Goal: Task Accomplishment & Management: Manage account settings

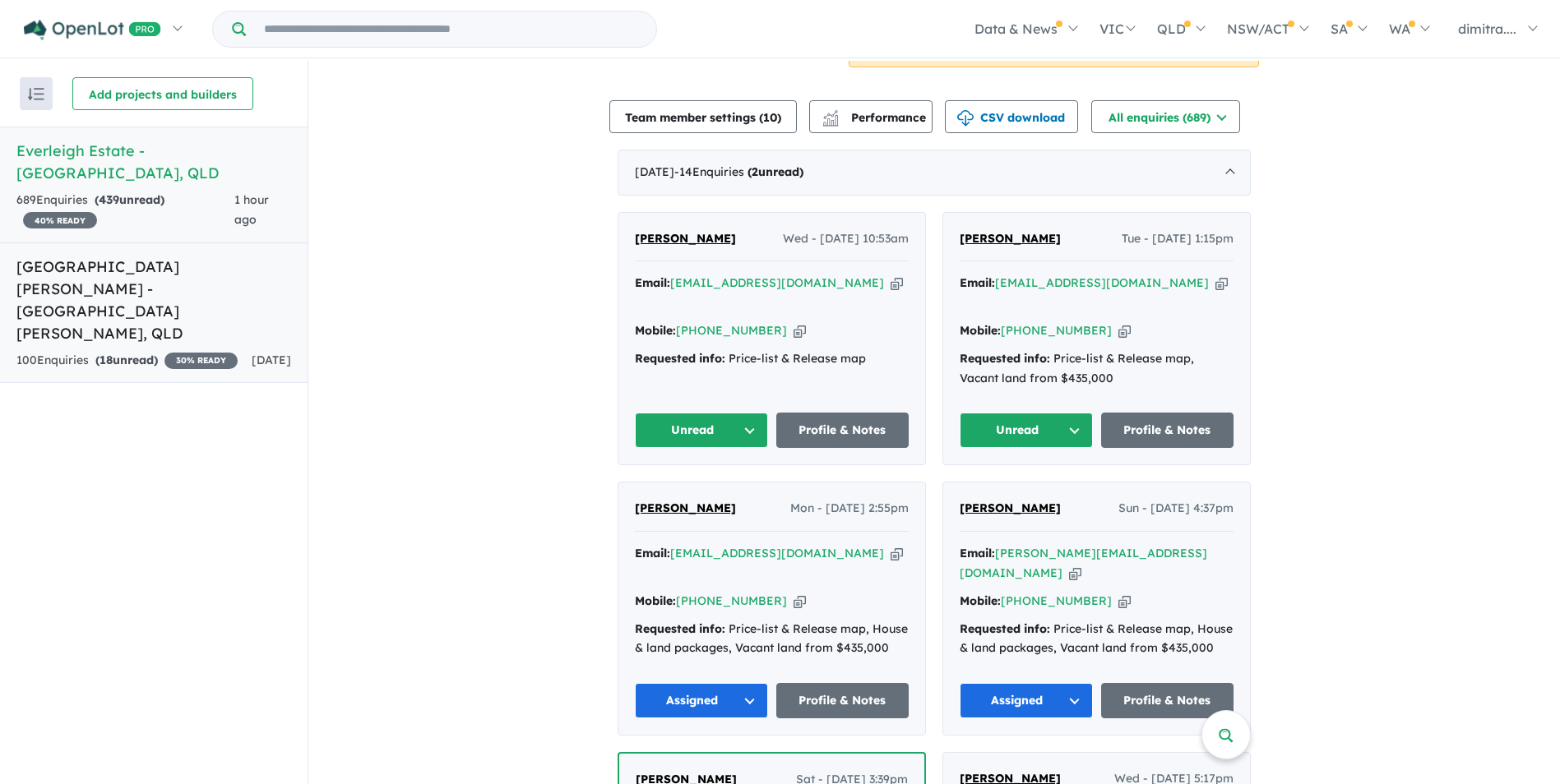
scroll to position [493, 0]
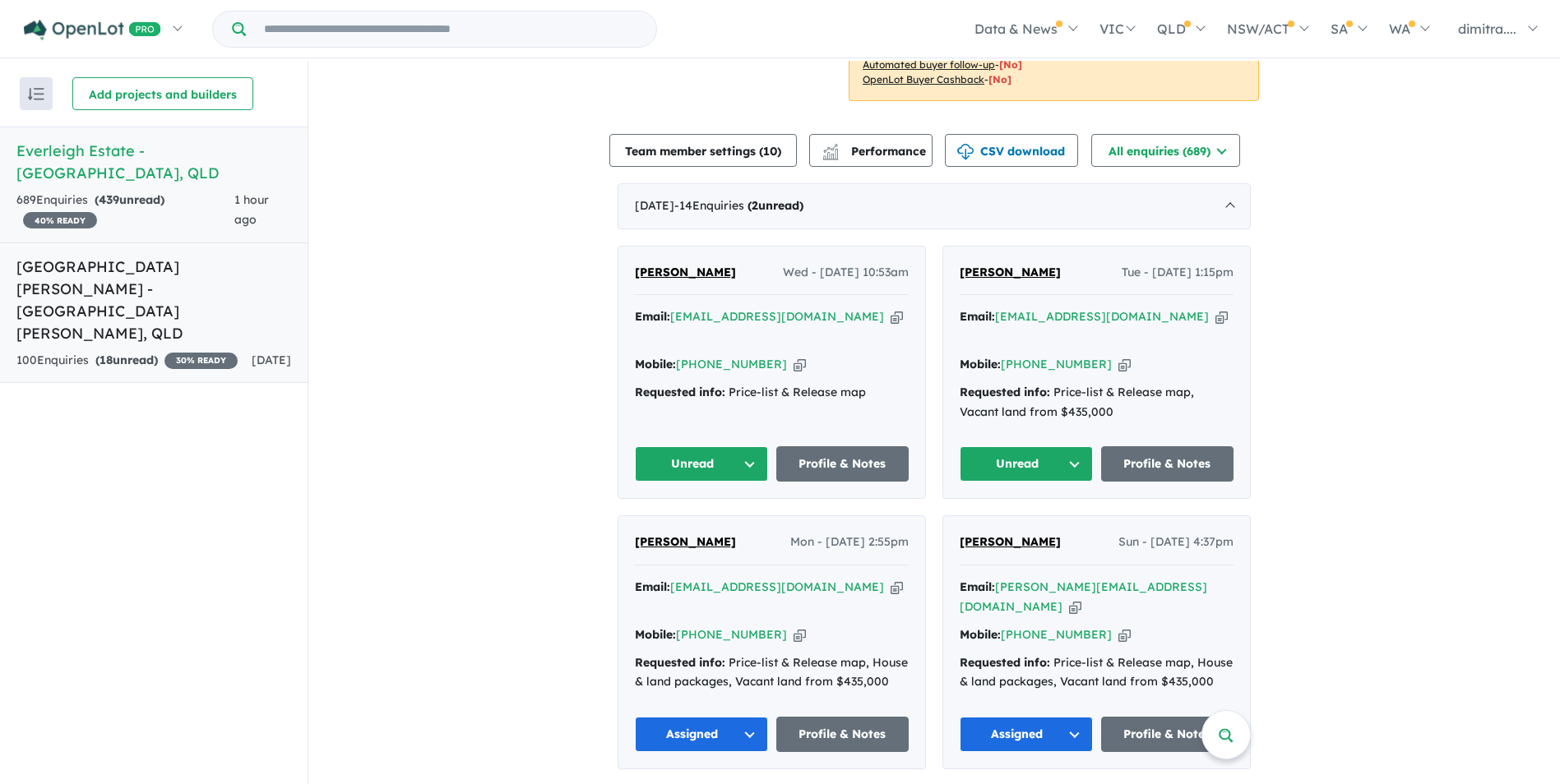
click at [132, 353] on strong "( 18 unread)" at bounding box center [126, 360] width 62 height 15
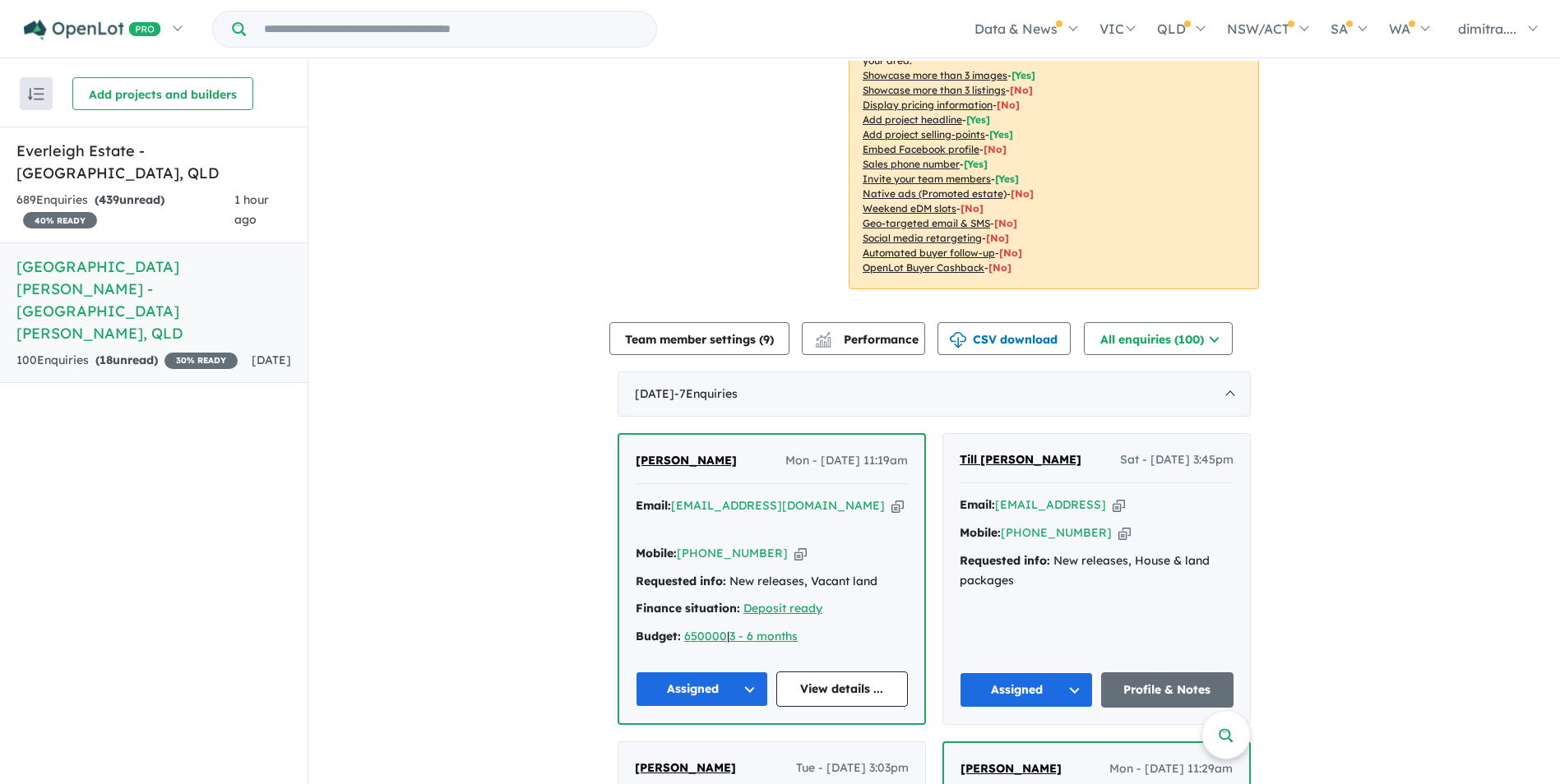
scroll to position [154, 0]
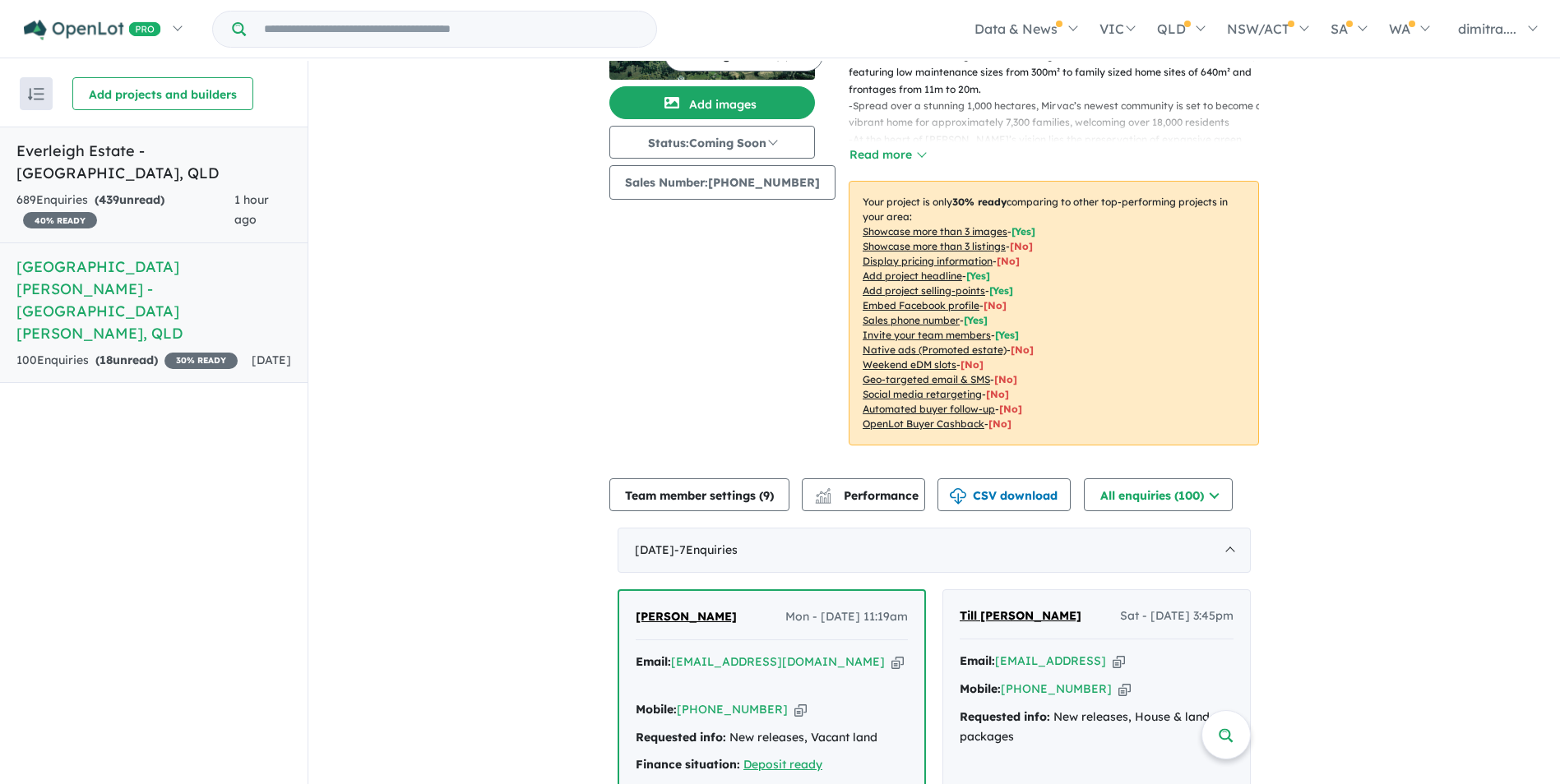
click at [215, 165] on link "Everleigh Estate - Greenbank , QLD 689 Enquir ies ( 439 unread) 40 % READY 1 ho…" at bounding box center [154, 185] width 308 height 117
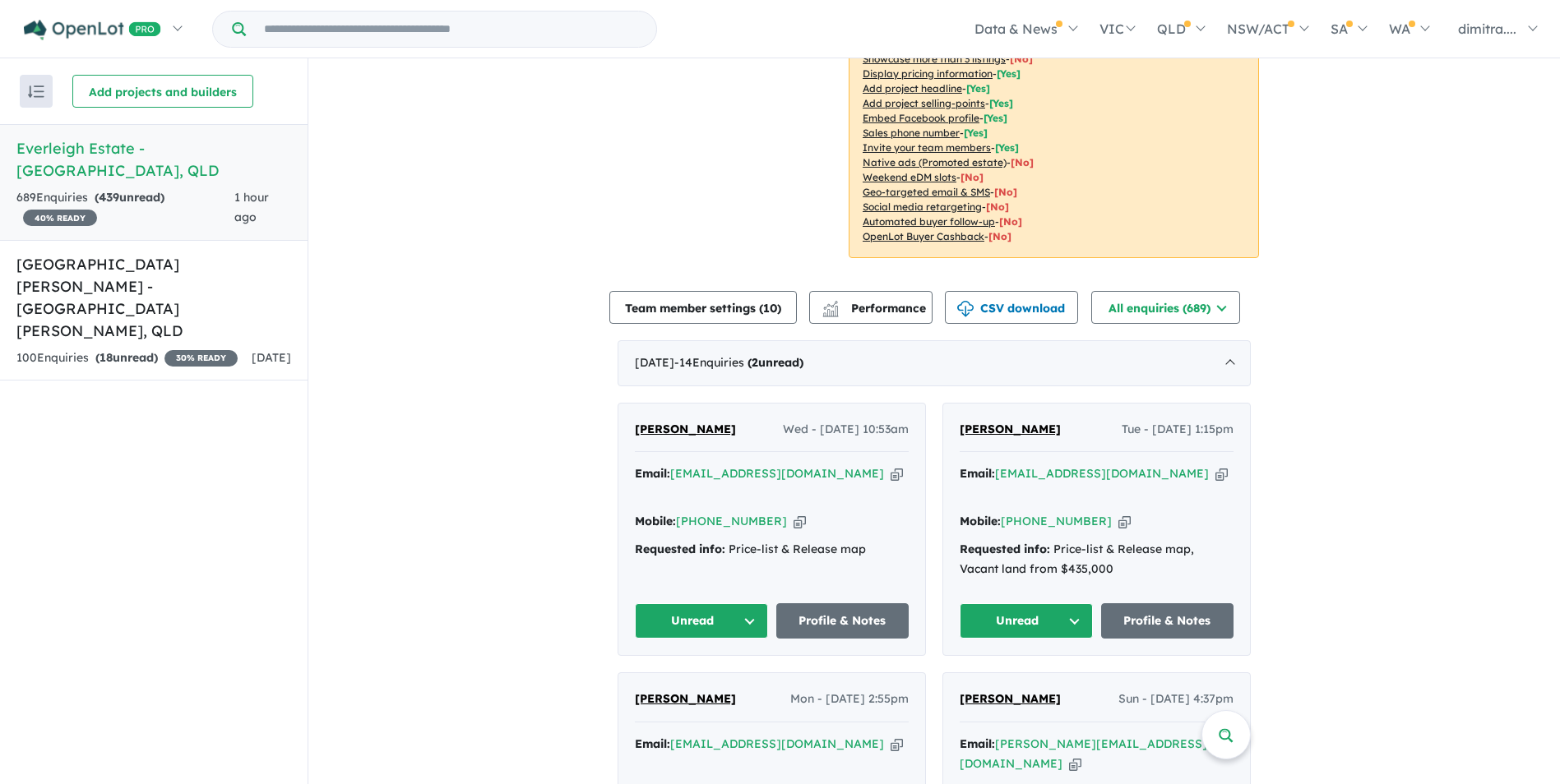
scroll to position [335, 0]
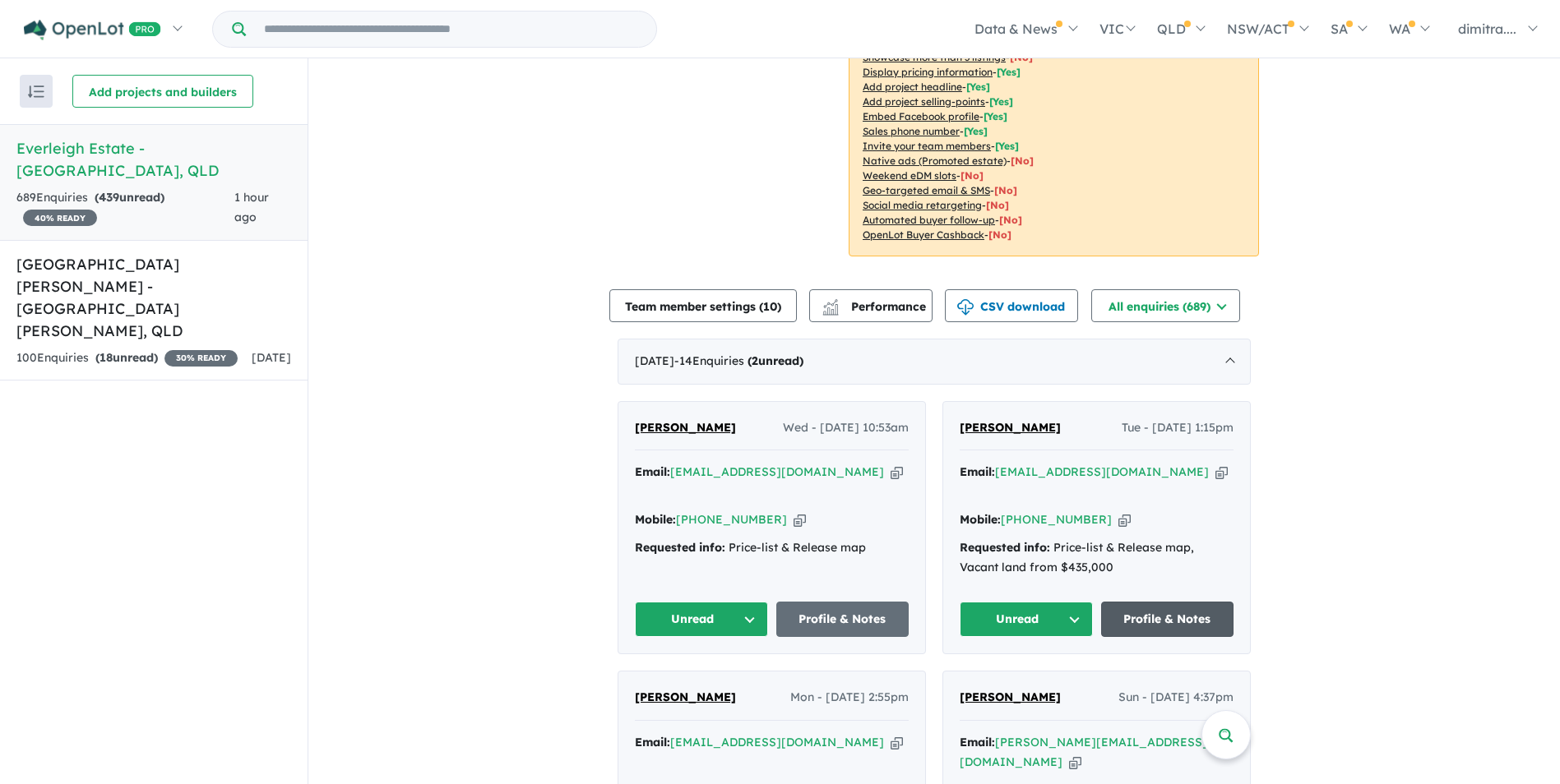
click at [1170, 601] on link "Profile & Notes" at bounding box center [1168, 619] width 133 height 35
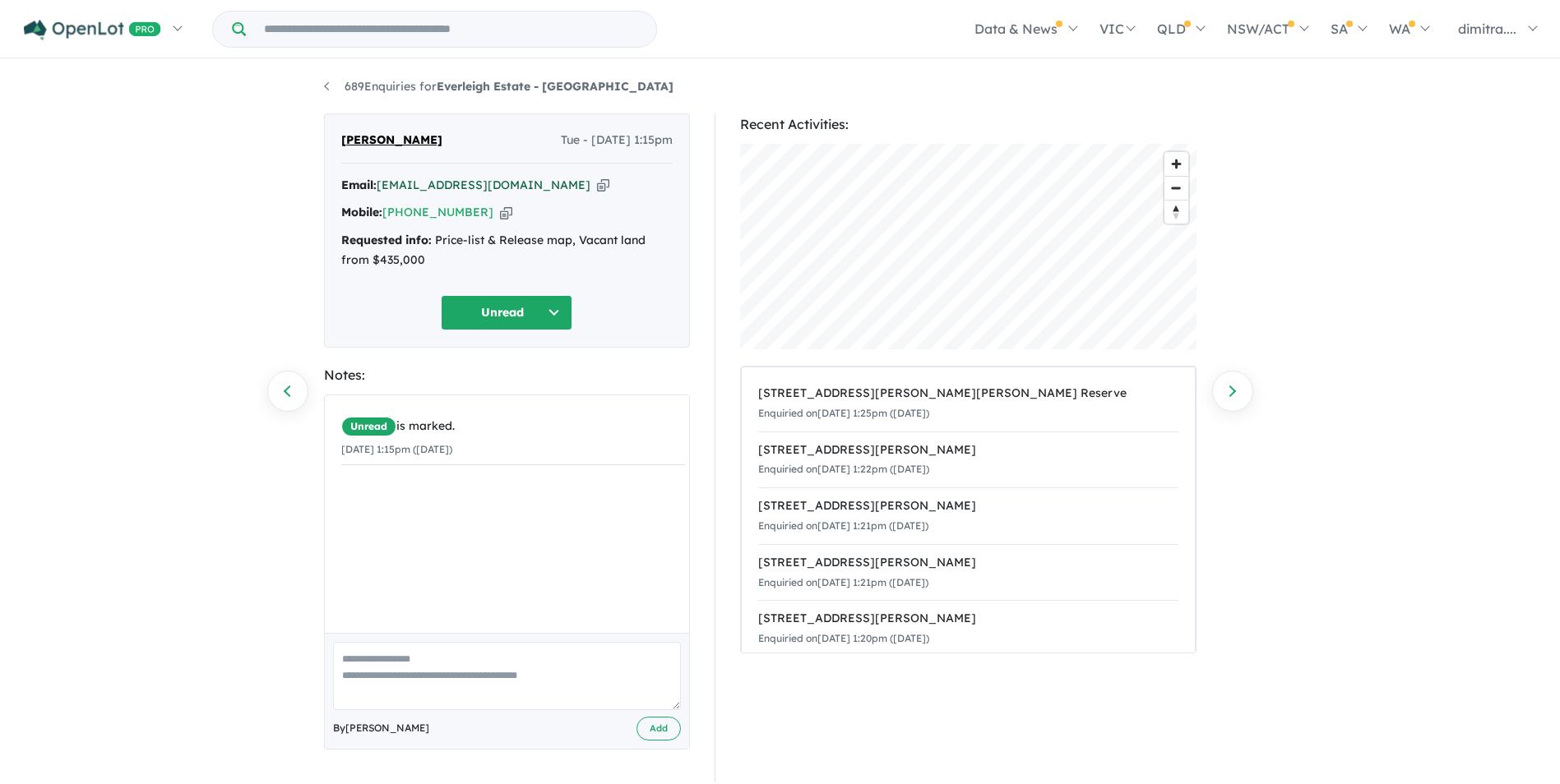
drag, startPoint x: 542, startPoint y: 185, endPoint x: 497, endPoint y: 185, distance: 45.0
click at [497, 185] on div "Email: fatheenhisham@gmail.com Copied!" at bounding box center [506, 185] width 331 height 19
drag, startPoint x: 378, startPoint y: 181, endPoint x: 535, endPoint y: 183, distance: 157.0
click at [535, 183] on div "Email: fatheenhisham@gmail.com Copied!" at bounding box center [506, 185] width 331 height 19
copy div "[EMAIL_ADDRESS][DOMAIN_NAME]"
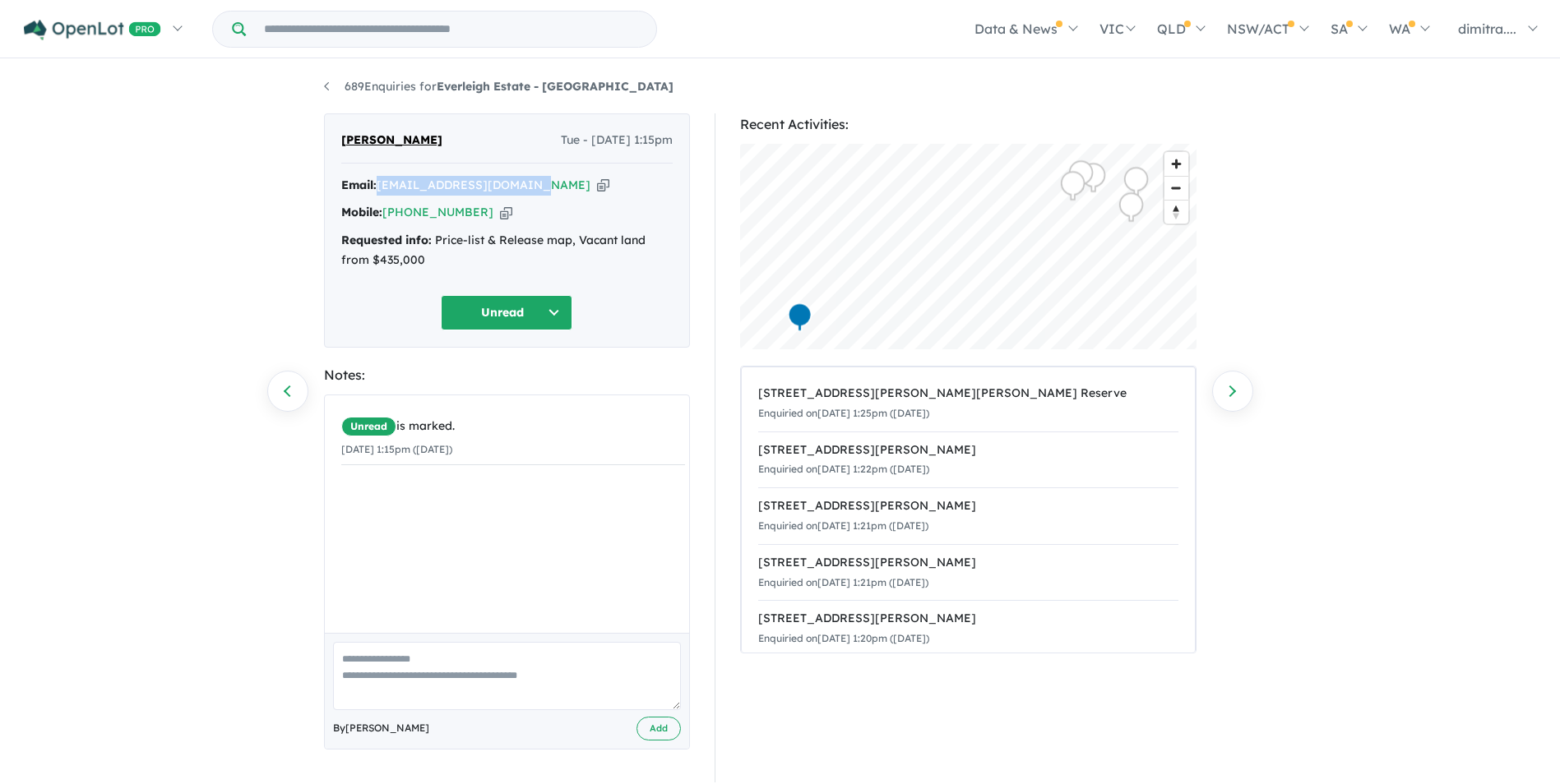
drag, startPoint x: 476, startPoint y: 207, endPoint x: 385, endPoint y: 206, distance: 91.0
click at [385, 206] on div "Mobile: +61 478 668 981 Copied!" at bounding box center [506, 212] width 331 height 19
drag, startPoint x: 385, startPoint y: 206, endPoint x: 406, endPoint y: 206, distance: 21.0
copy link "[PHONE_NUMBER]"
drag, startPoint x: 389, startPoint y: 135, endPoint x: 330, endPoint y: 137, distance: 59.0
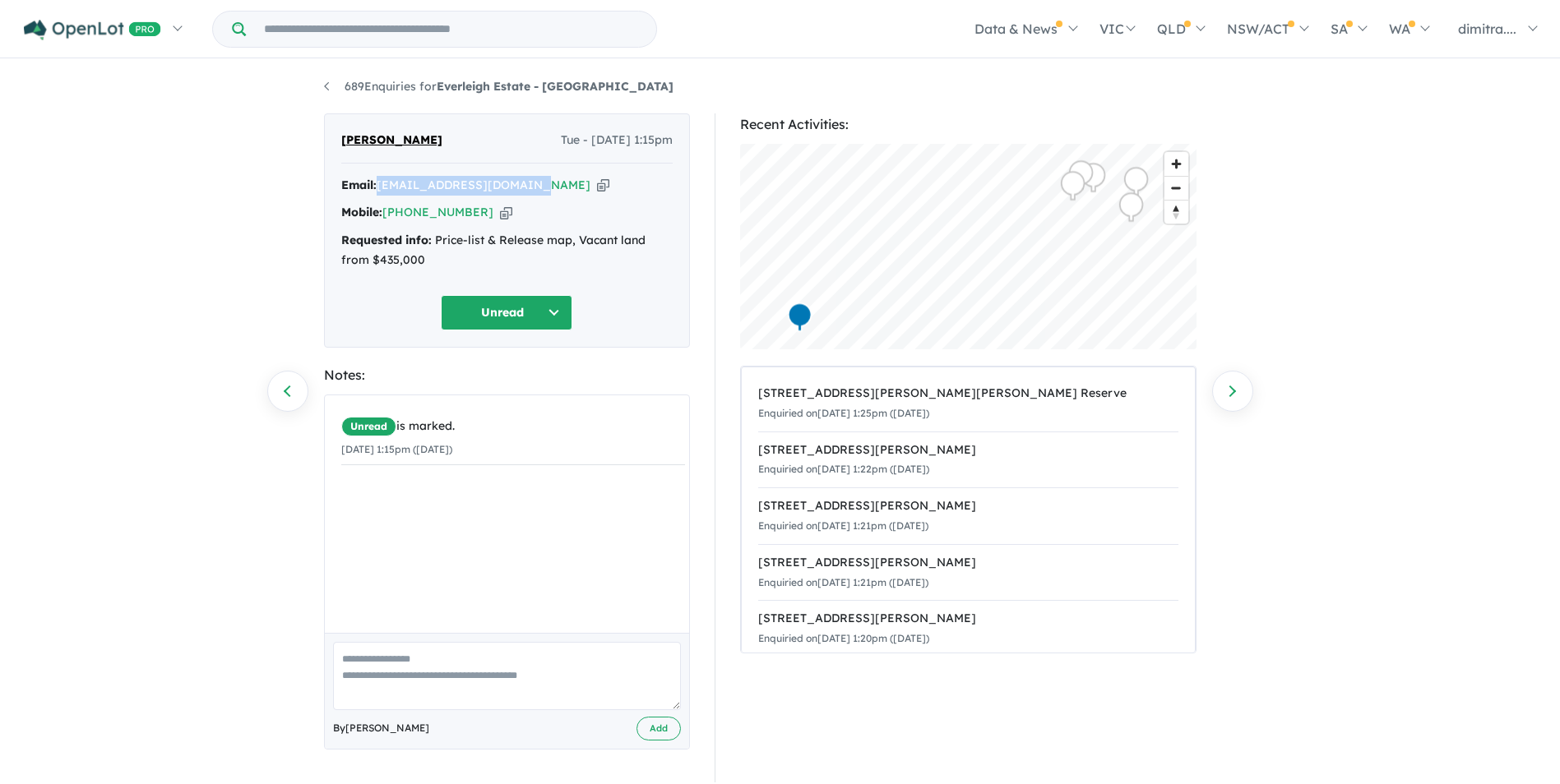
click at [330, 137] on div "Fatheen Hisham Tue - 14/10/2025, 1:15pm Email: fatheenhisham@gmail.com Copied! …" at bounding box center [507, 230] width 366 height 234
drag, startPoint x: 330, startPoint y: 137, endPoint x: 368, endPoint y: 139, distance: 38.1
copy span "[PERSON_NAME]"
click at [512, 323] on button "Unread" at bounding box center [506, 312] width 132 height 35
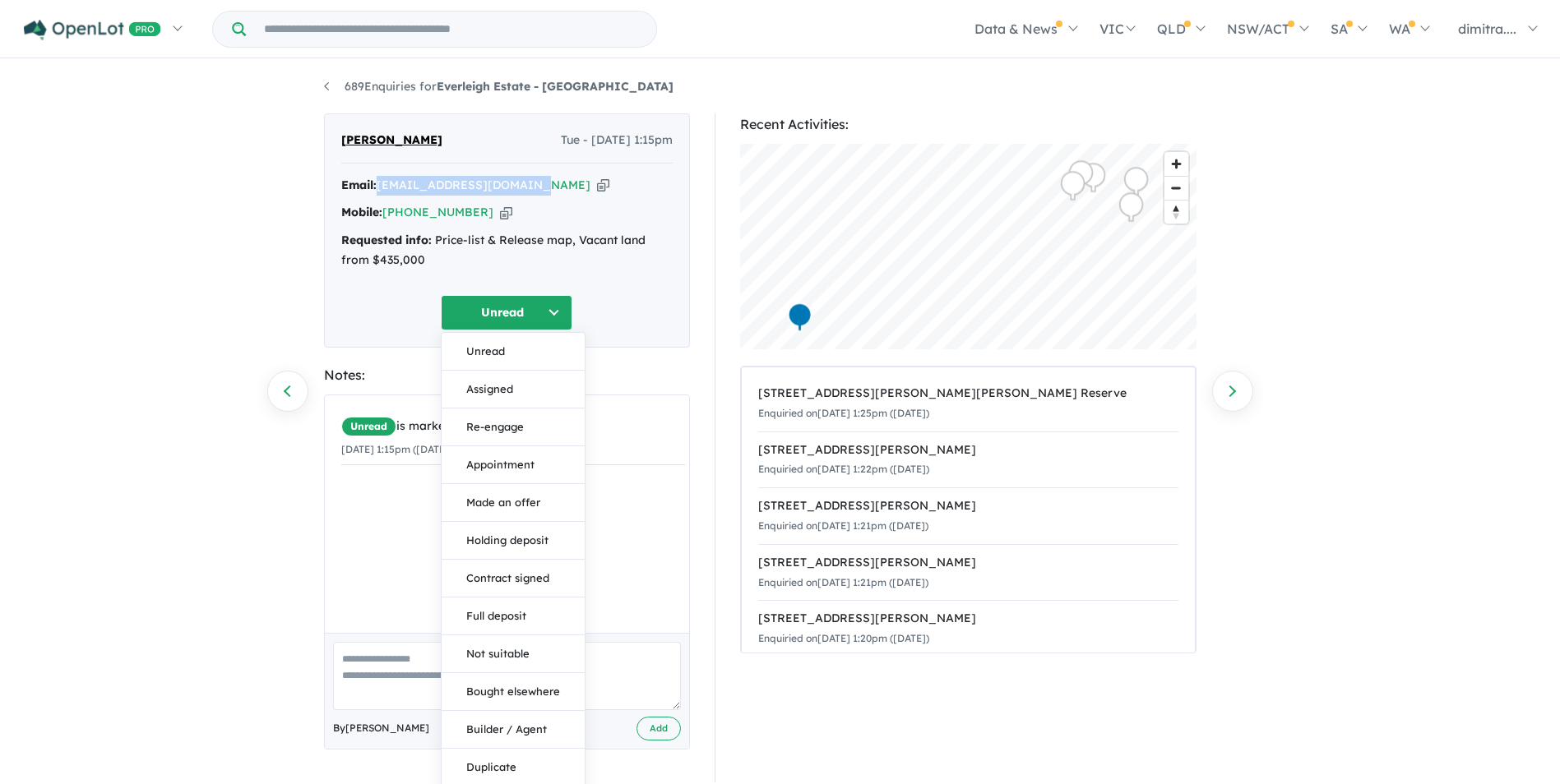
drag, startPoint x: 497, startPoint y: 395, endPoint x: 492, endPoint y: 364, distance: 31.4
click at [497, 394] on button "Assigned" at bounding box center [513, 389] width 143 height 38
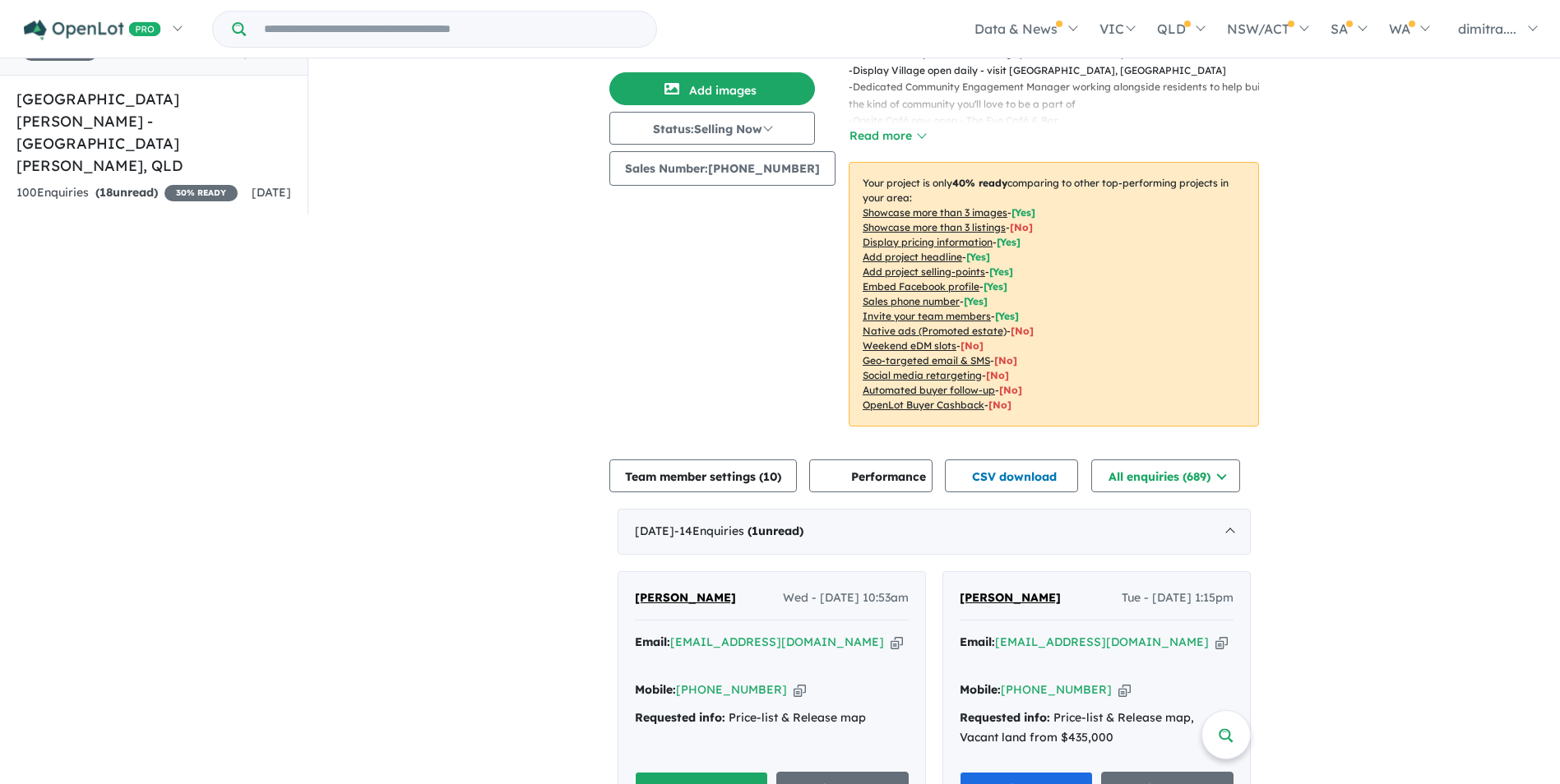
scroll to position [338, 0]
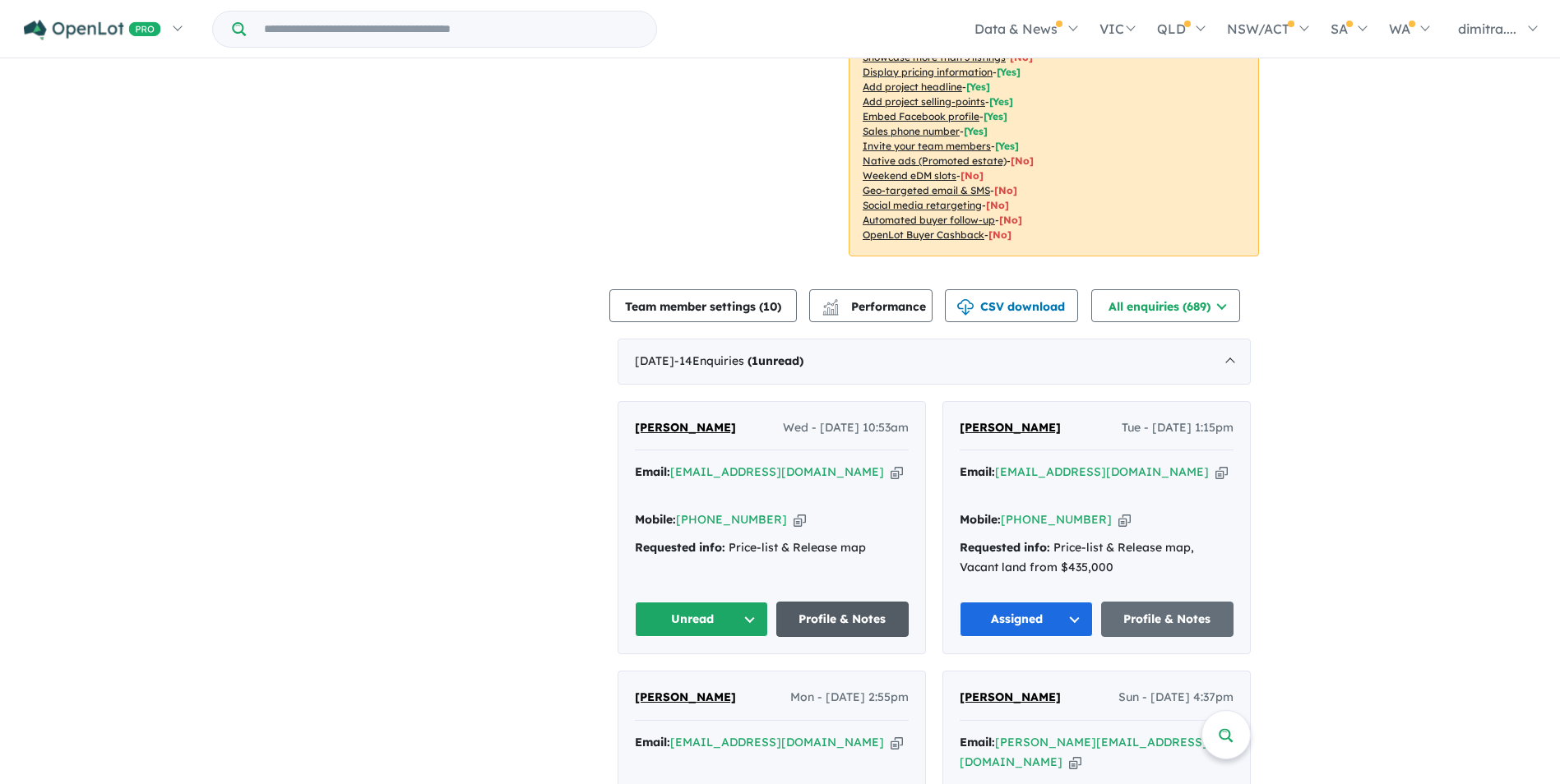
click at [831, 601] on link "Profile & Notes" at bounding box center [843, 619] width 133 height 35
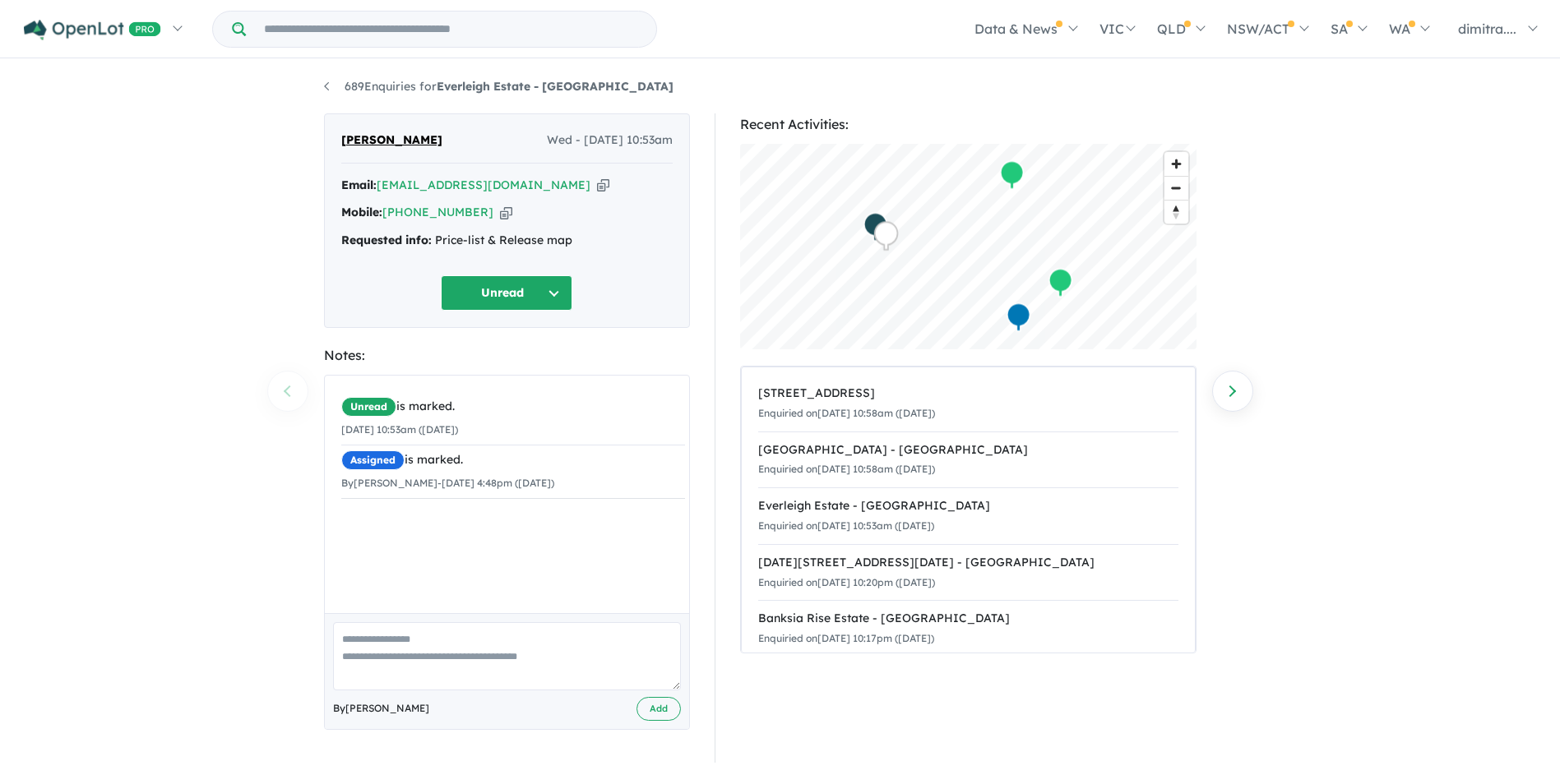
click at [472, 288] on button "Unread" at bounding box center [506, 293] width 132 height 35
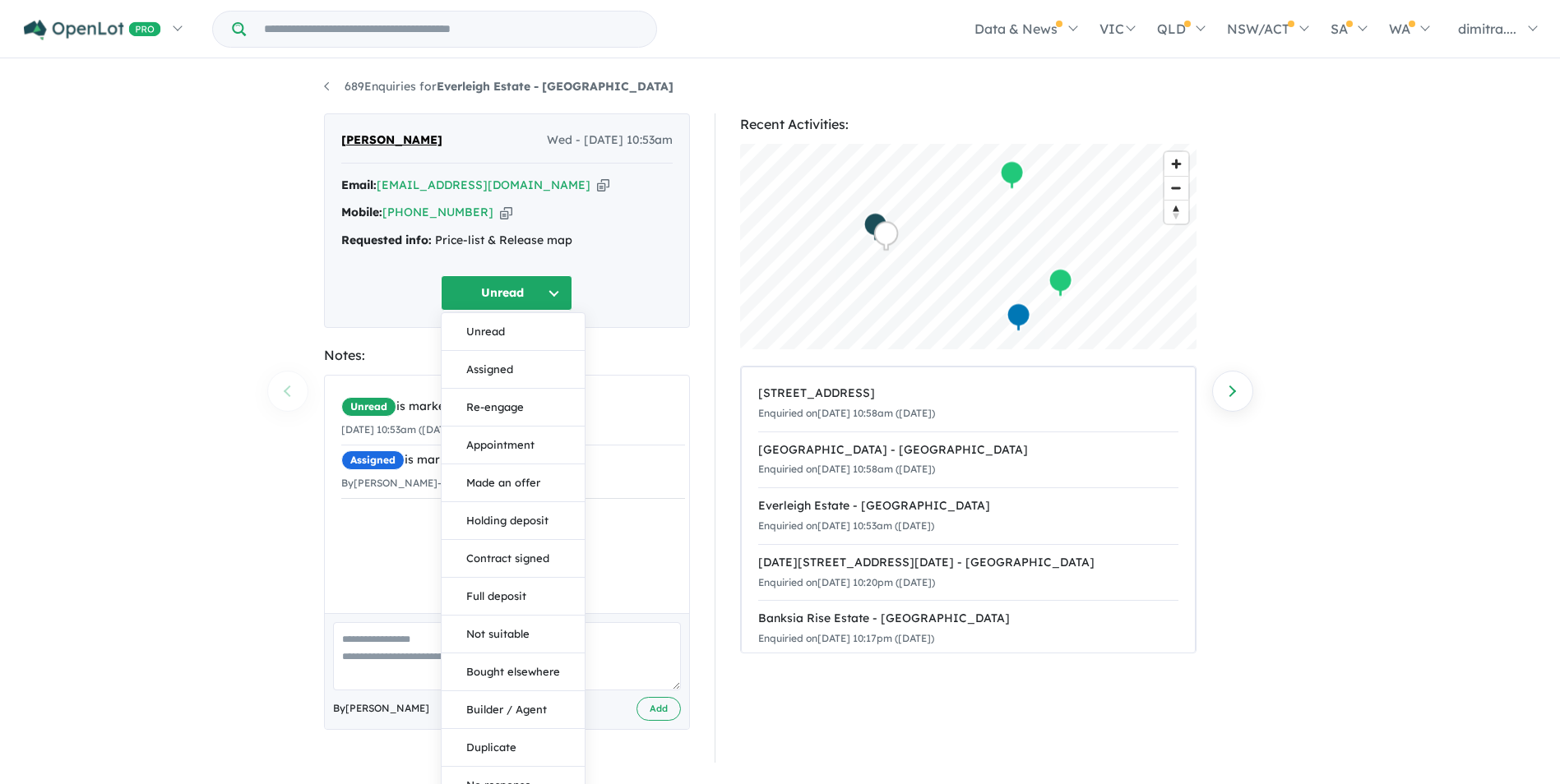
click at [183, 246] on div "689 Enquiries for Everleigh Estate - Greenbank Previous enquiry Next enquiry Ay…" at bounding box center [780, 424] width 1560 height 726
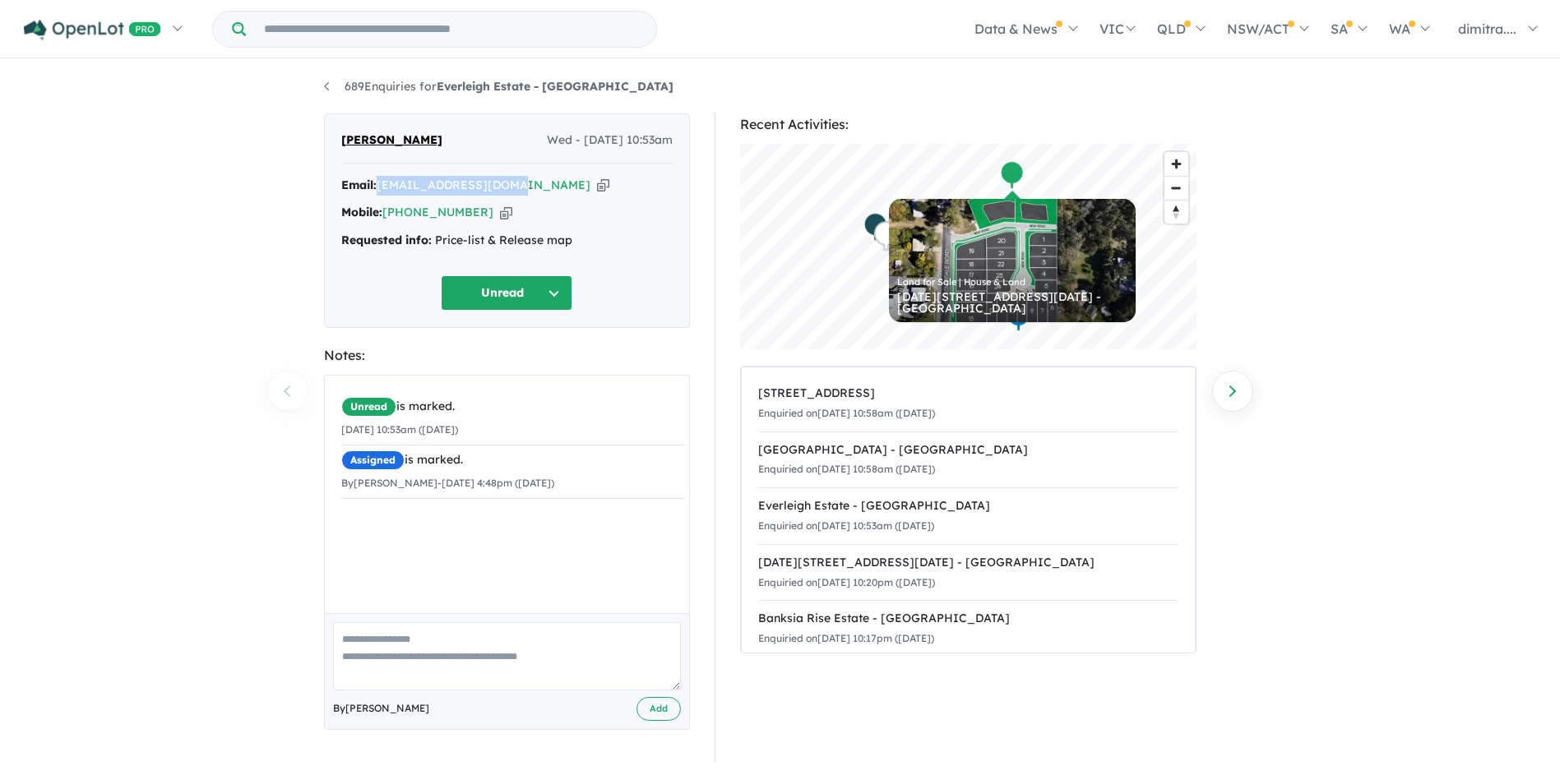
drag, startPoint x: 523, startPoint y: 185, endPoint x: 380, endPoint y: 193, distance: 143.2
click at [380, 193] on div "Email: ayman_seif@yahoo.com Copied!" at bounding box center [506, 185] width 331 height 19
drag, startPoint x: 380, startPoint y: 193, endPoint x: 416, endPoint y: 184, distance: 37.1
copy a%20Everleigh%20Estate%20-%20Greenbank"] "[EMAIL_ADDRESS][DOMAIN_NAME]"
click at [499, 290] on button "Unread" at bounding box center [506, 293] width 132 height 35
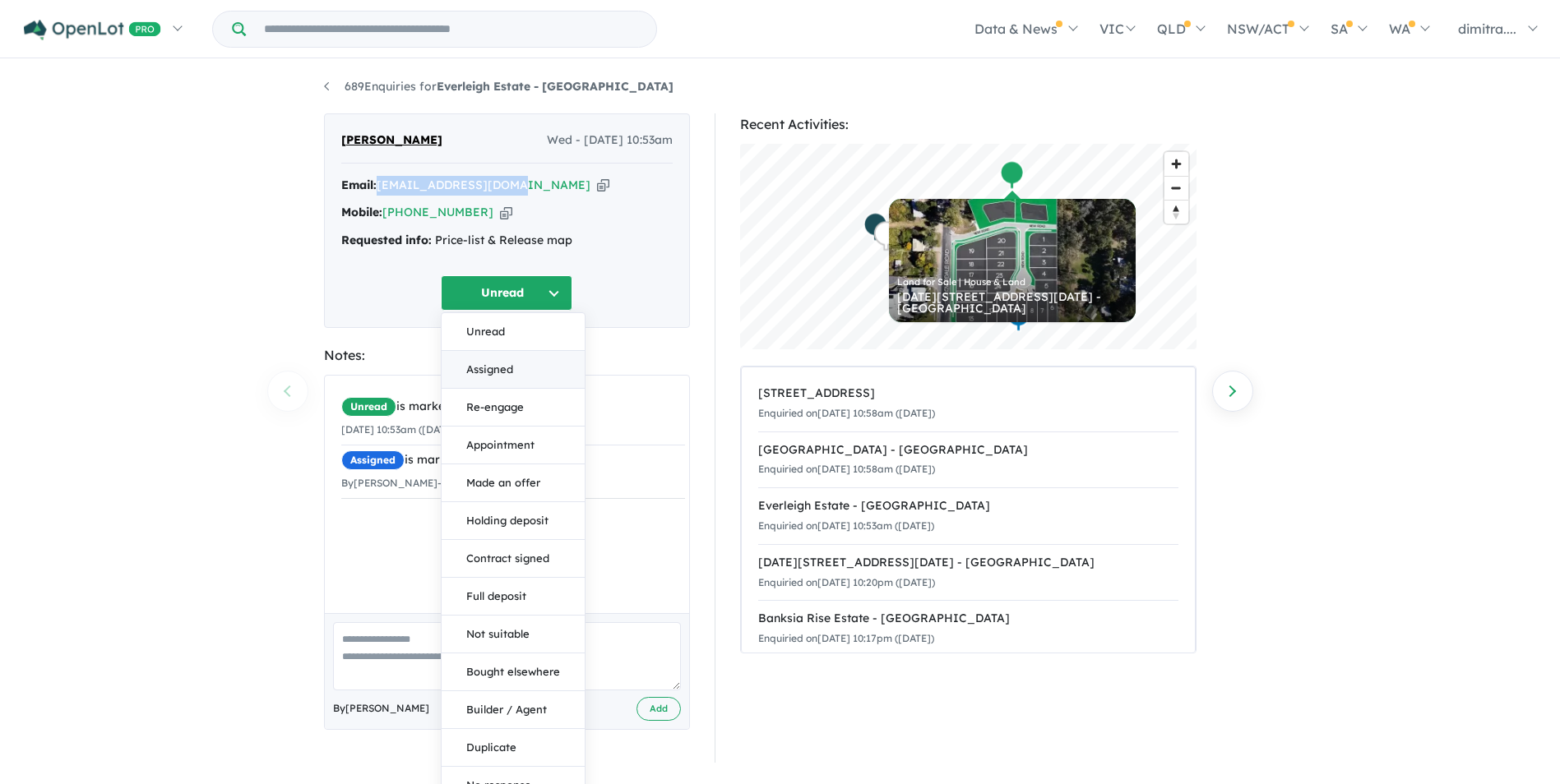
drag, startPoint x: 508, startPoint y: 375, endPoint x: 437, endPoint y: 158, distance: 228.3
click at [508, 374] on button "Assigned" at bounding box center [513, 370] width 143 height 38
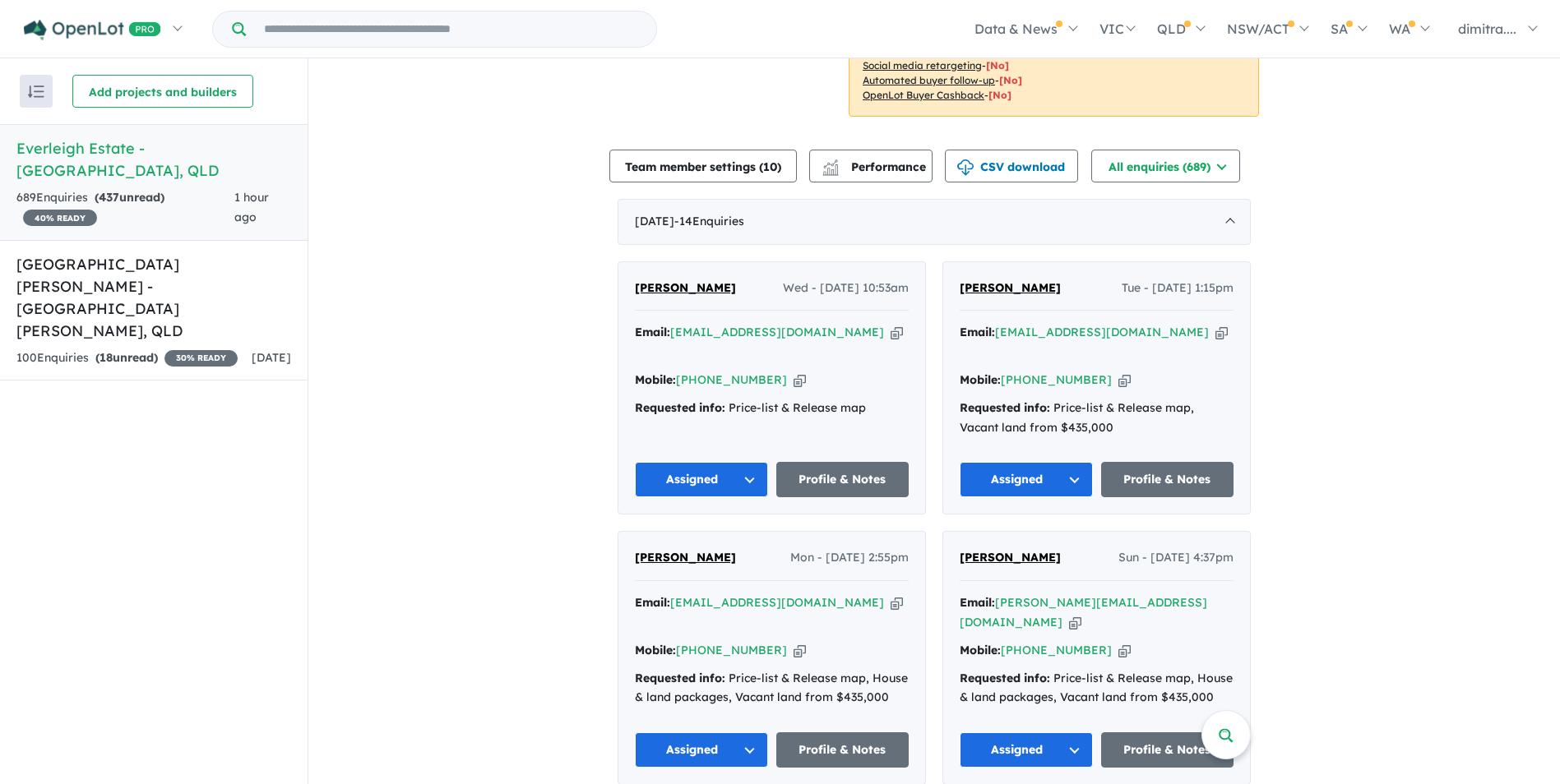
scroll to position [329, 0]
